Goal: Feedback & Contribution: Contribute content

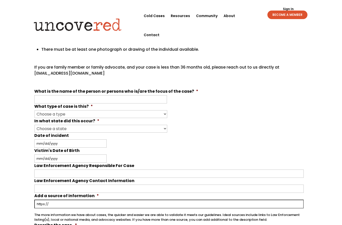
scroll to position [119, 0]
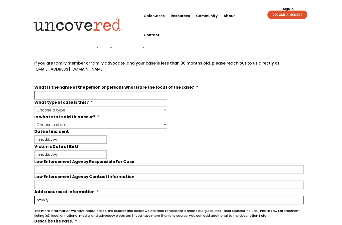
click at [142, 92] on input "What is the name of the person or persons who is/are the focus of the case? *" at bounding box center [100, 95] width 133 height 8
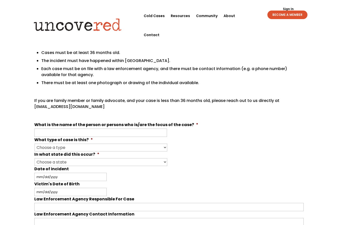
scroll to position [80, 0]
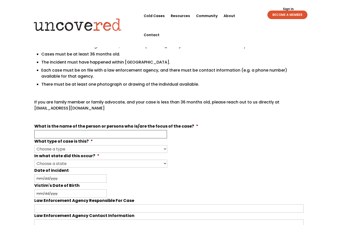
click at [150, 132] on input "What is the name of the person or persons who is/are the focus of the case? *" at bounding box center [100, 134] width 133 height 8
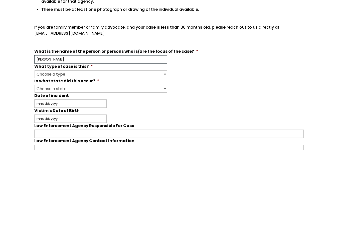
type input "[PERSON_NAME]"
click at [157, 145] on select "Choose a type Missing Murder [MEDICAL_DATA] Other" at bounding box center [101, 149] width 133 height 8
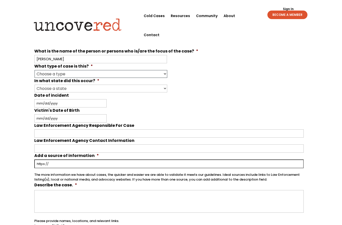
select select "Missing"
click at [153, 88] on select "Choose a state Outside of the U.S. [US_STATE] [US_STATE] [US_STATE] [US_STATE] …" at bounding box center [101, 88] width 133 height 8
select select "[US_STATE]"
click at [91, 103] on input "Date of incident" at bounding box center [70, 103] width 72 height 8
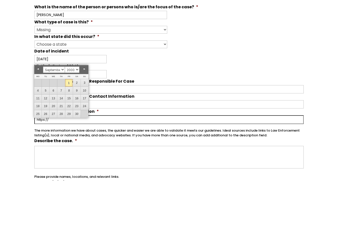
scroll to position [199, 0]
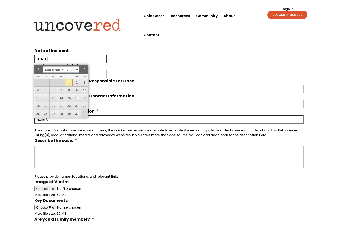
type input "[DATE]"
click at [149, 66] on li "Victim's Date of Birth MM slash DD slash YYYY" at bounding box center [171, 70] width 274 height 15
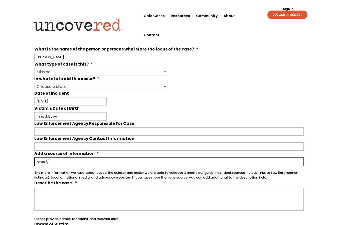
scroll to position [156, 0]
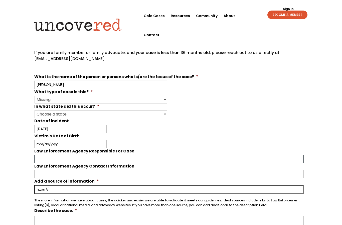
click at [236, 159] on input "Law Enforcement Agency Responsible For Case" at bounding box center [169, 159] width 270 height 8
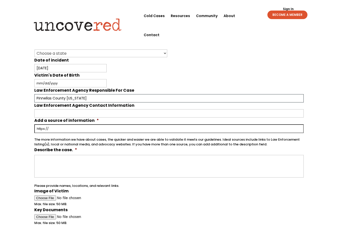
scroll to position [190, 0]
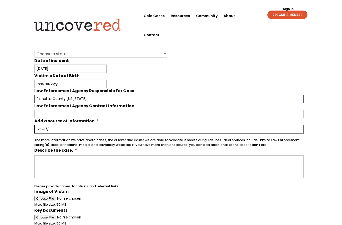
type input "Pinnellas County [US_STATE]"
click at [198, 130] on input "Add a source of information *" at bounding box center [169, 129] width 270 height 9
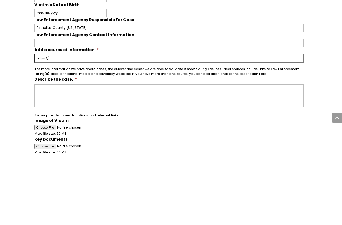
click at [190, 125] on input "Add a source of information *" at bounding box center [169, 129] width 270 height 9
paste input "[URL][DOMAIN_NAME][PERSON_NAME][DEMOGRAPHIC_DATA][DOMAIN_NAME]"
type input "[URL][DOMAIN_NAME][PERSON_NAME][DEMOGRAPHIC_DATA][DOMAIN_NAME]"
click at [262, 155] on textarea "Describe the case. *" at bounding box center [169, 166] width 270 height 23
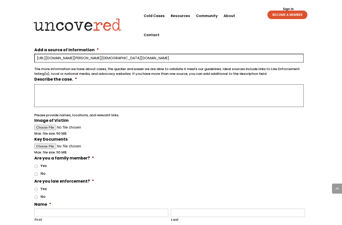
scroll to position [260, 0]
type textarea "}"
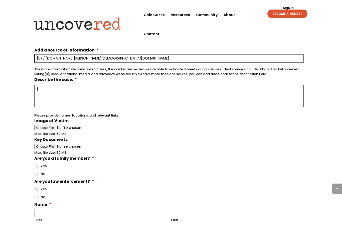
scroll to position [260, 0]
click at [250, 92] on textarea "Describe the case. *" at bounding box center [169, 95] width 270 height 23
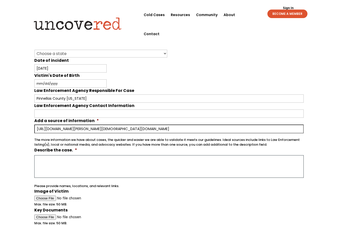
scroll to position [190, 0]
